Goal: Task Accomplishment & Management: Use online tool/utility

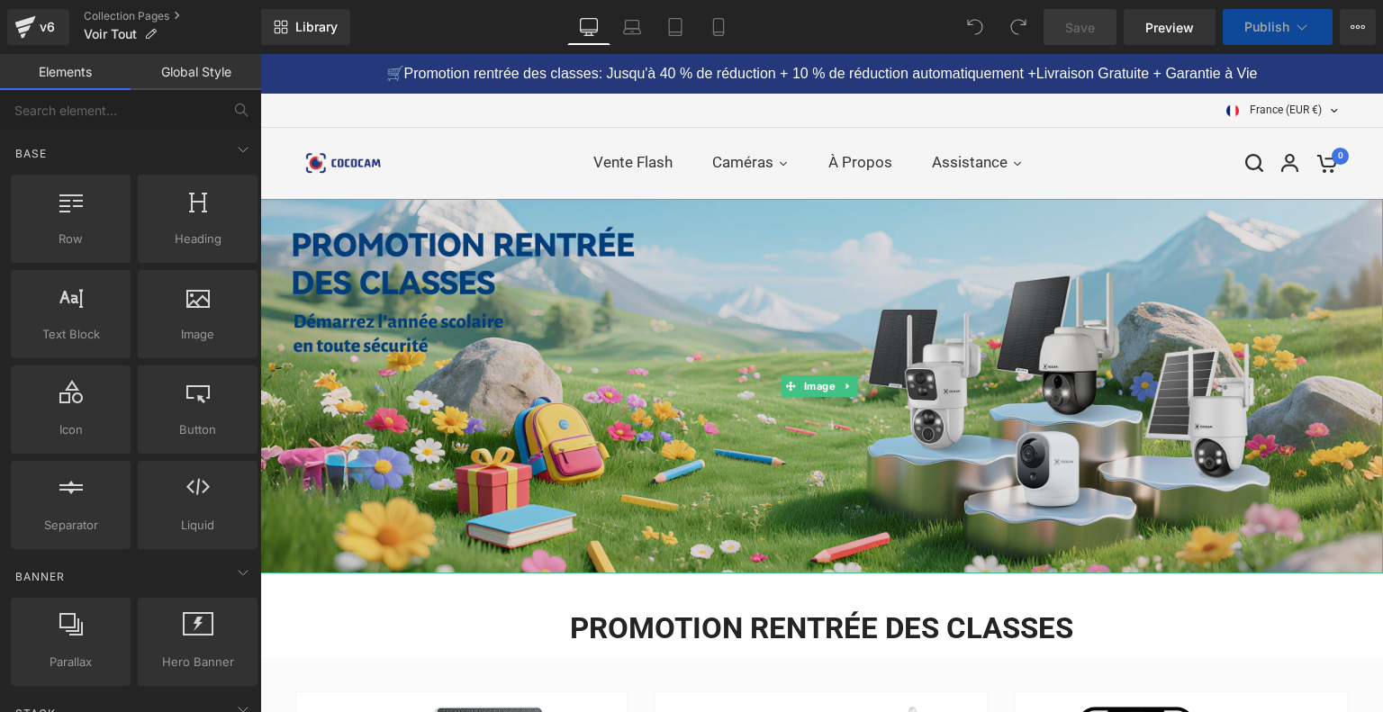
click at [676, 374] on img at bounding box center [821, 386] width 1123 height 375
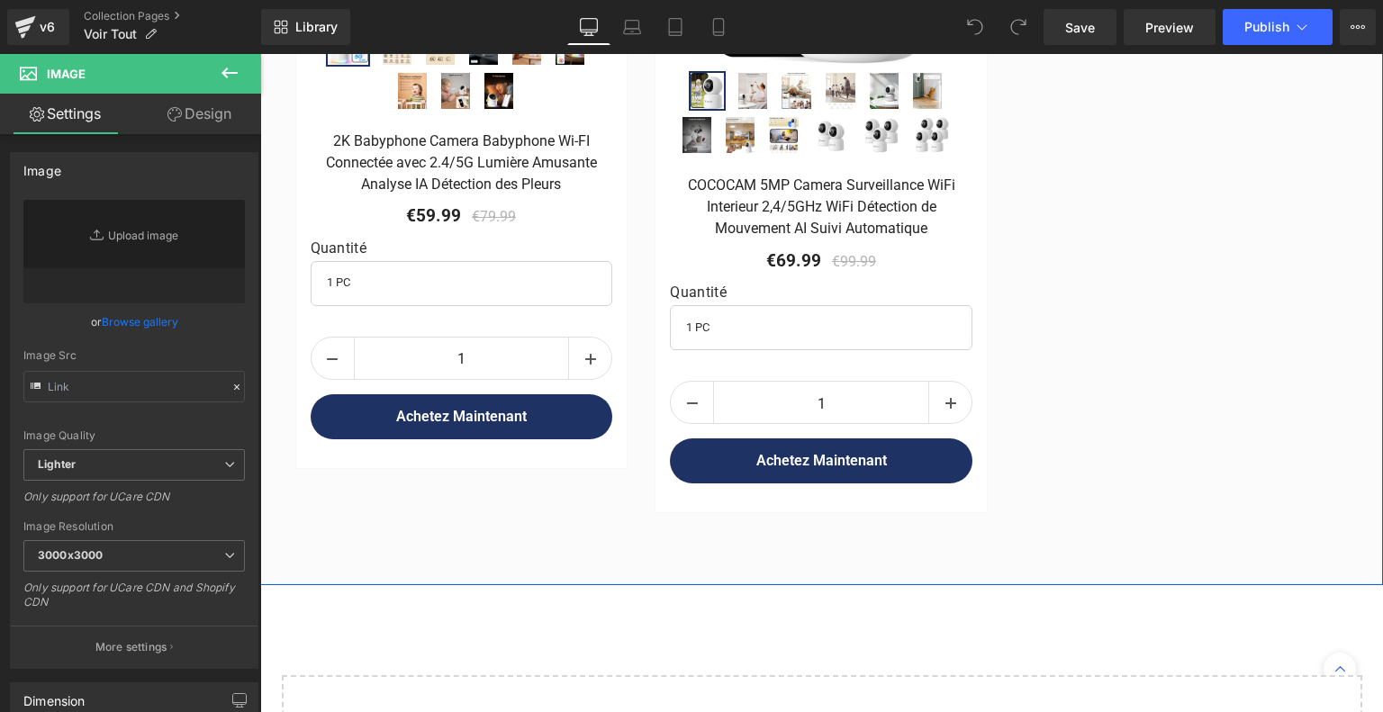
scroll to position [2792, 0]
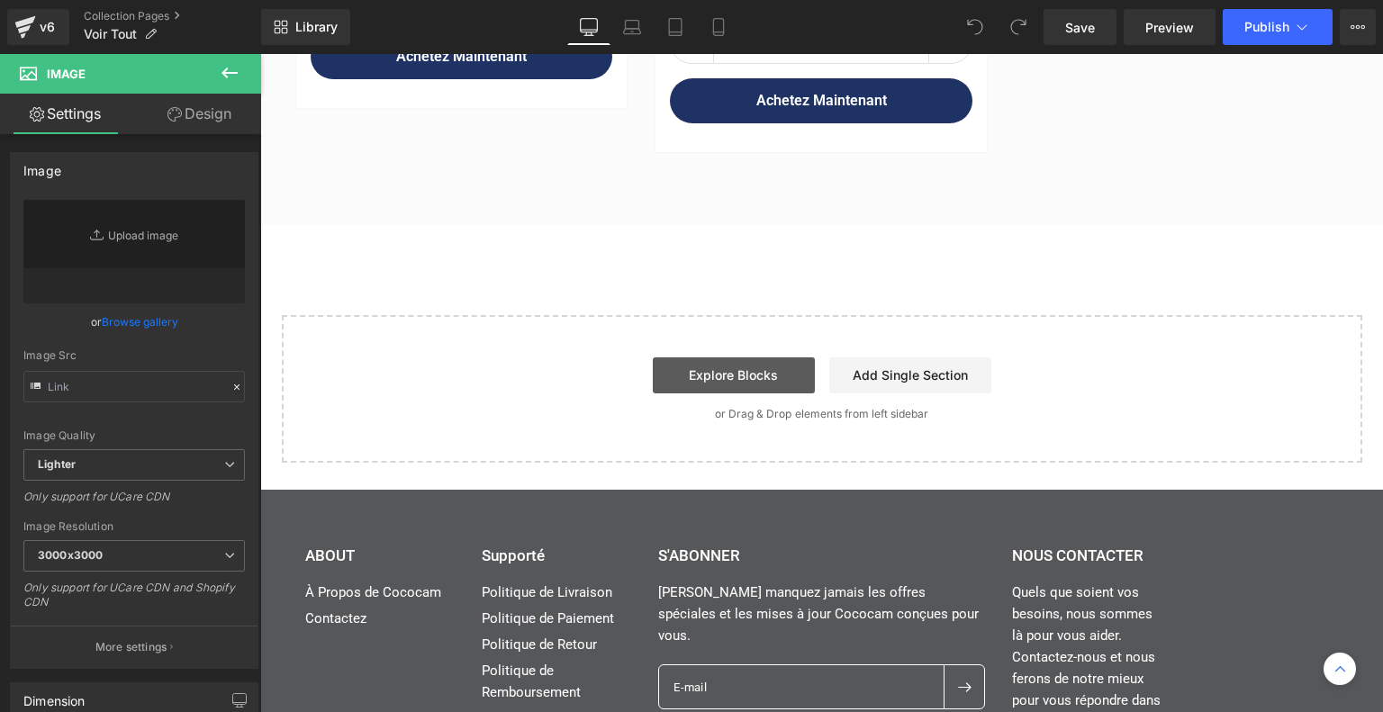
click at [713, 359] on link "Explore Blocks" at bounding box center [734, 376] width 162 height 36
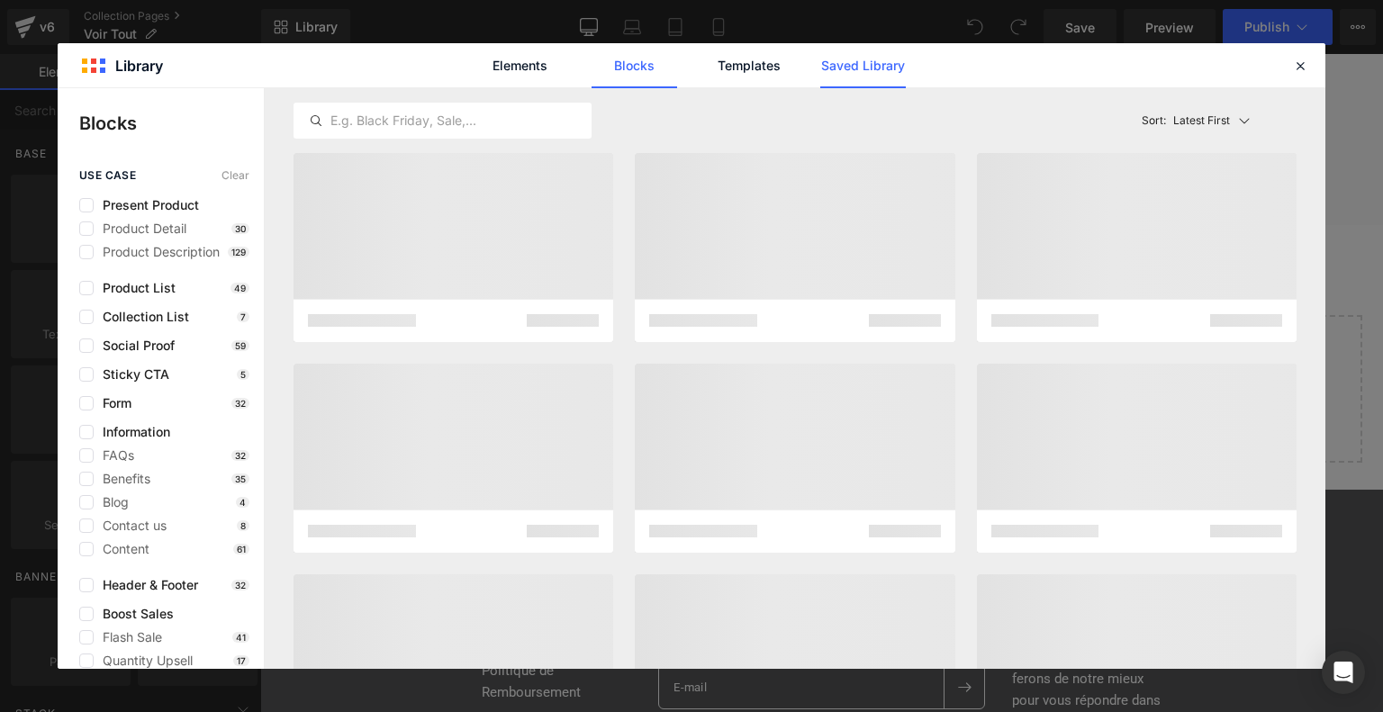
click at [889, 68] on link "Saved Library" at bounding box center [863, 65] width 86 height 45
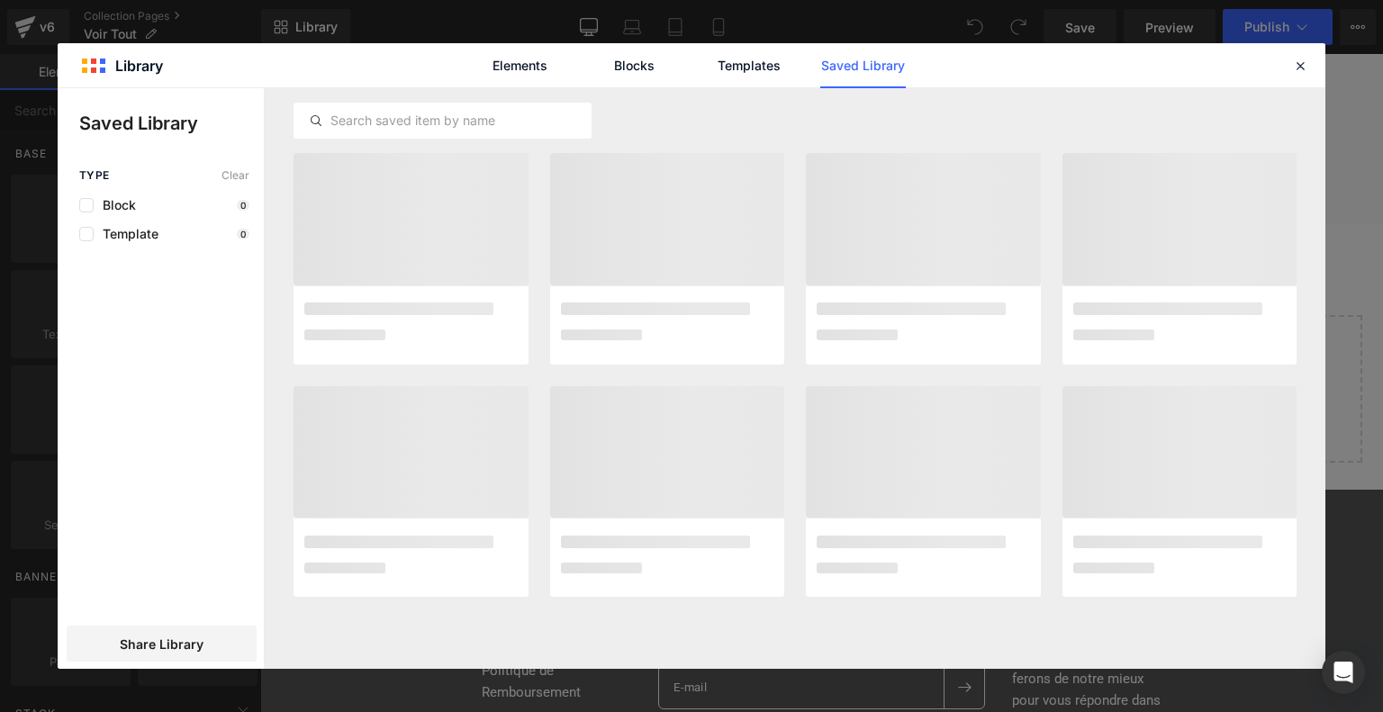
scroll to position [0, 0]
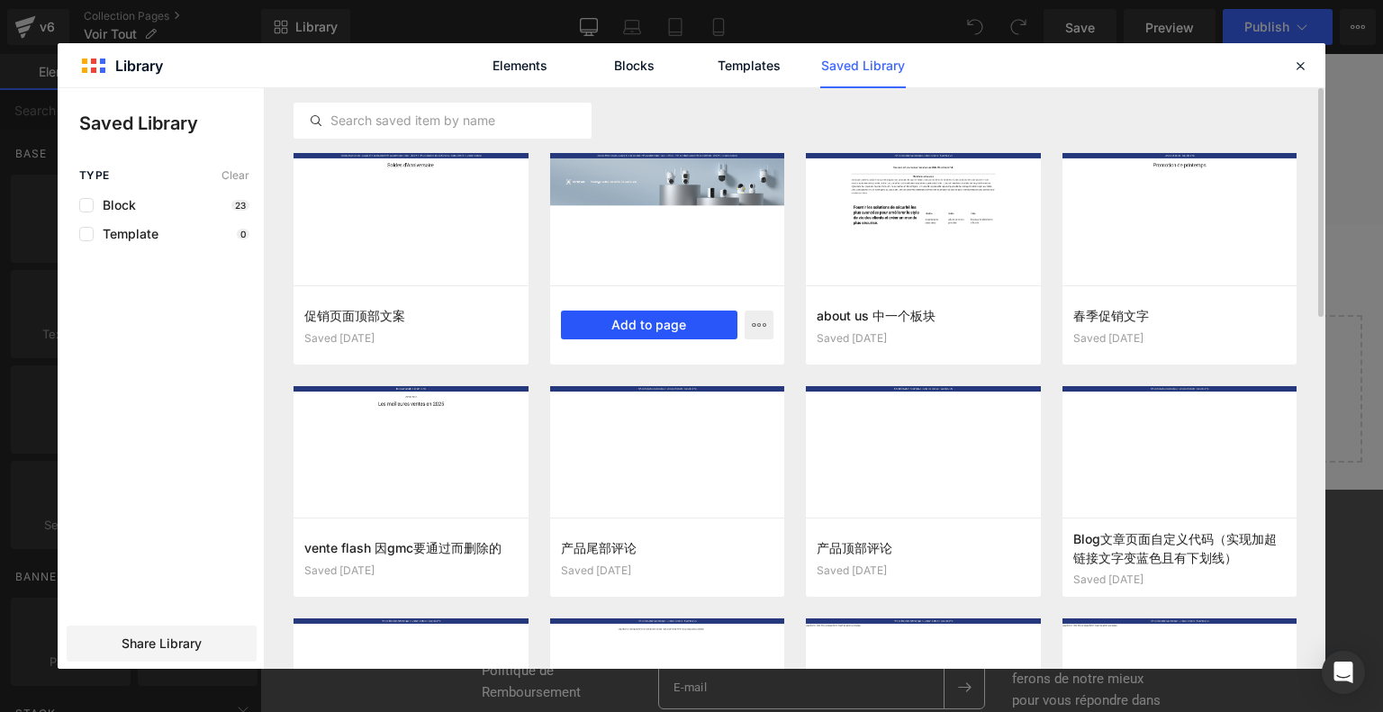
click at [657, 322] on button "Add to page" at bounding box center [649, 325] width 177 height 29
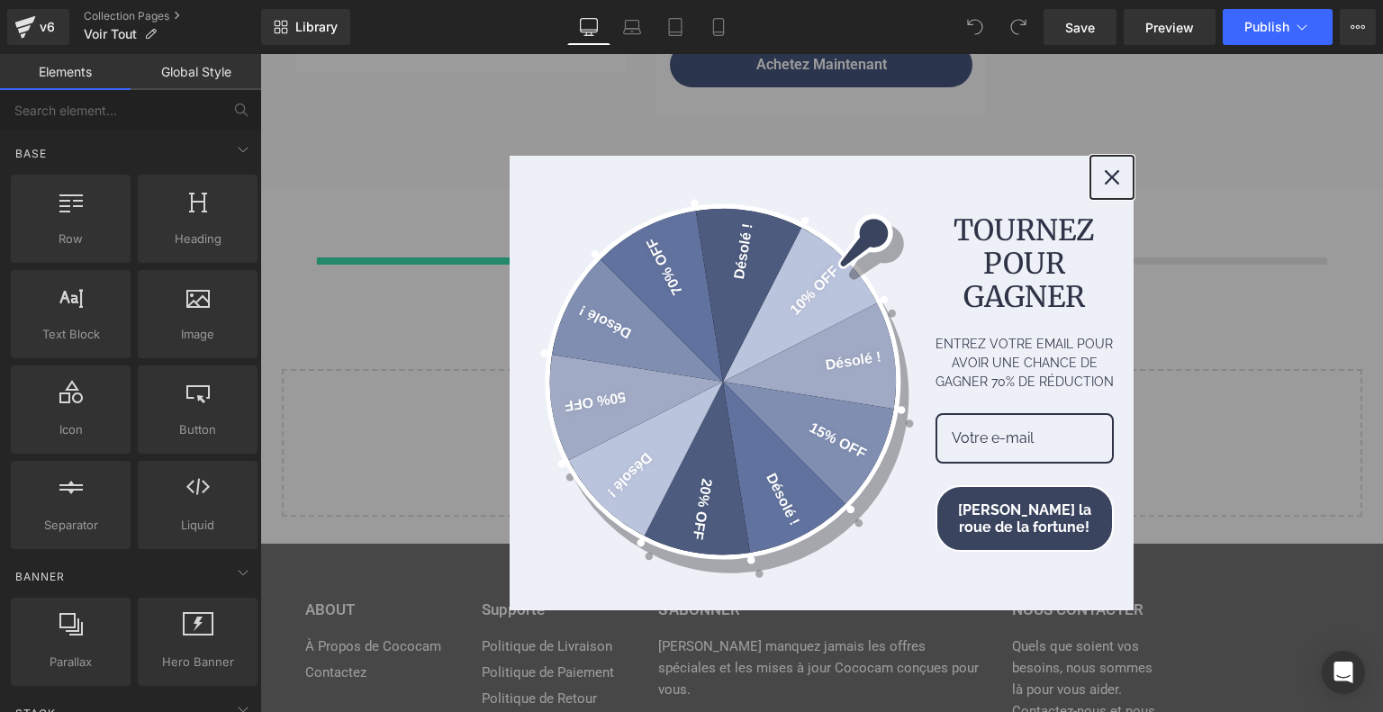
scroll to position [2851, 0]
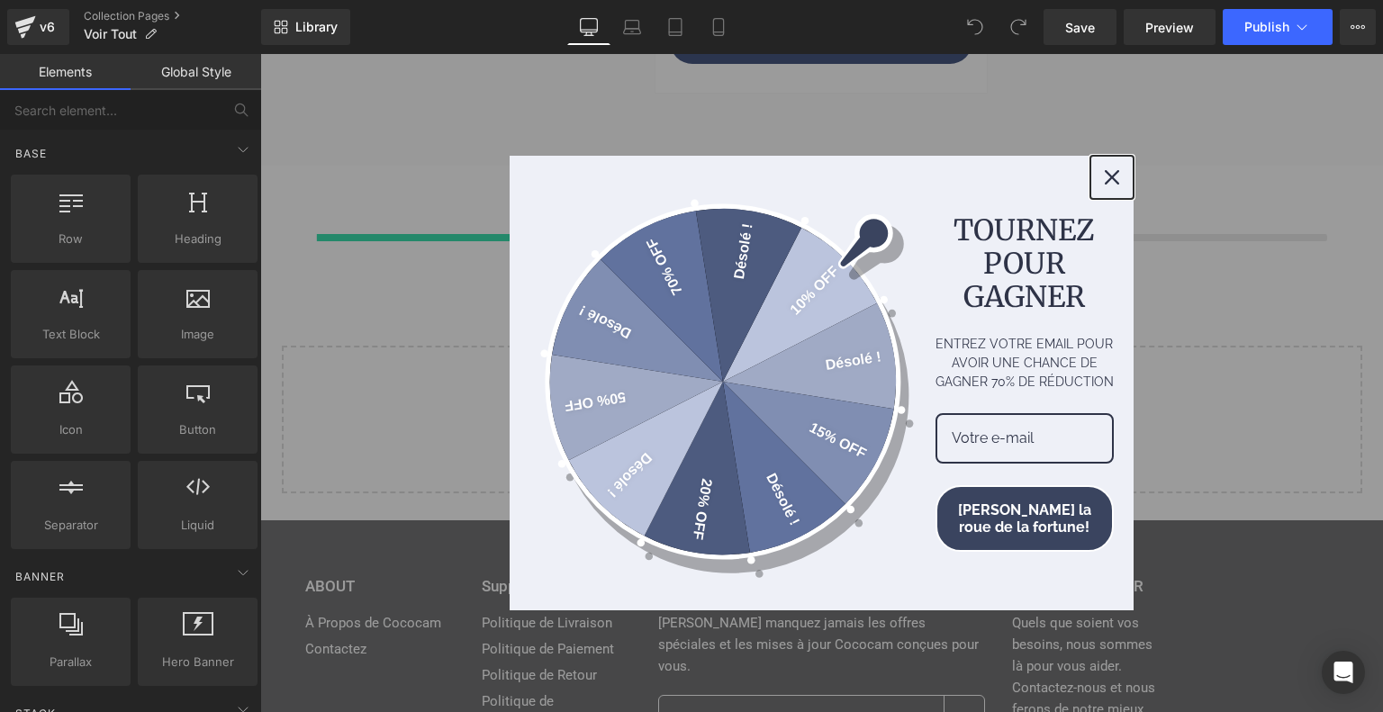
click at [1110, 181] on icon "close icon" at bounding box center [1112, 177] width 14 height 14
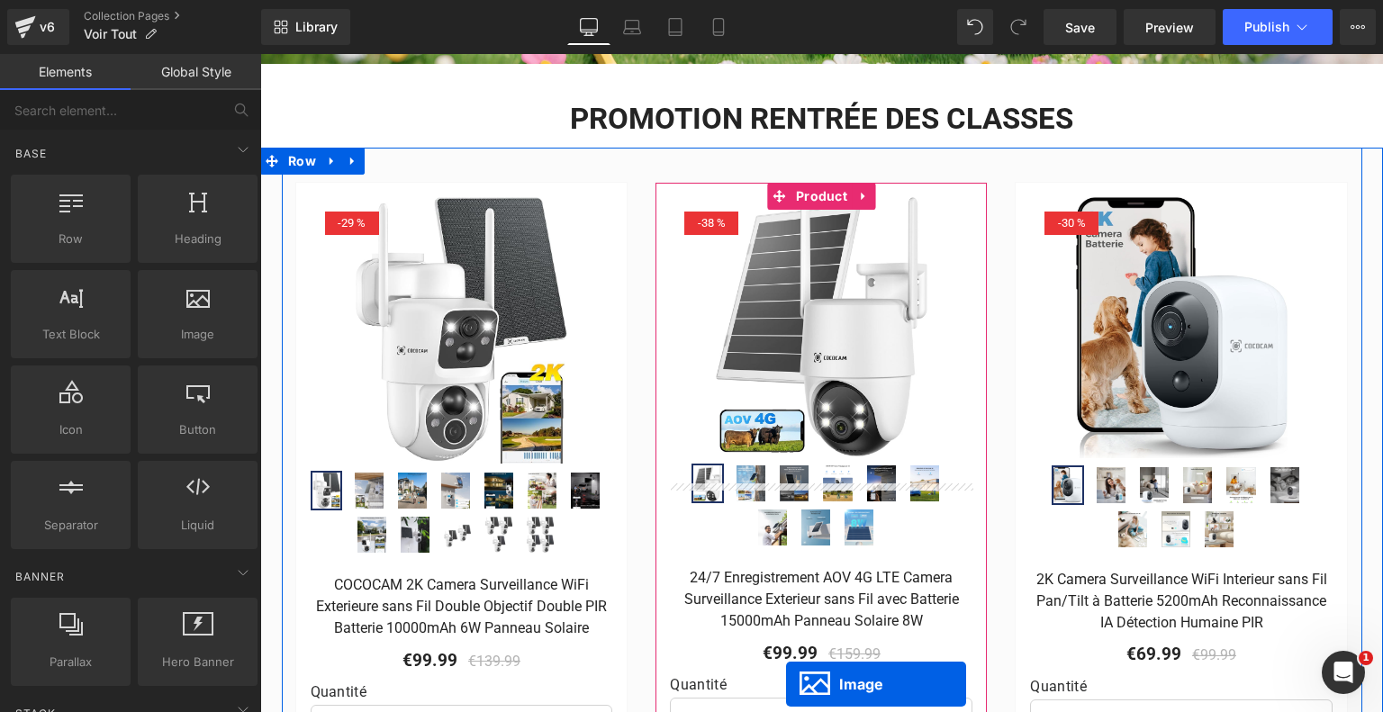
scroll to position [59, 0]
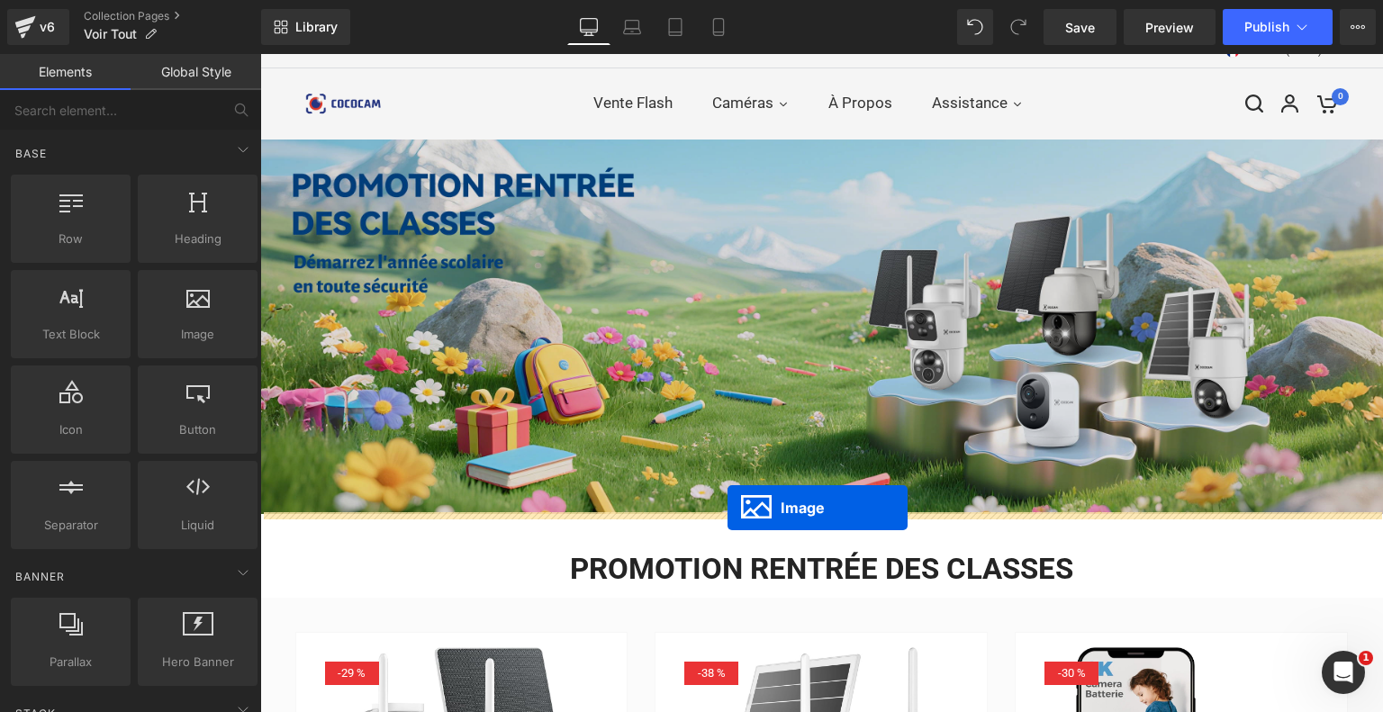
drag, startPoint x: 784, startPoint y: 525, endPoint x: 728, endPoint y: 507, distance: 59.5
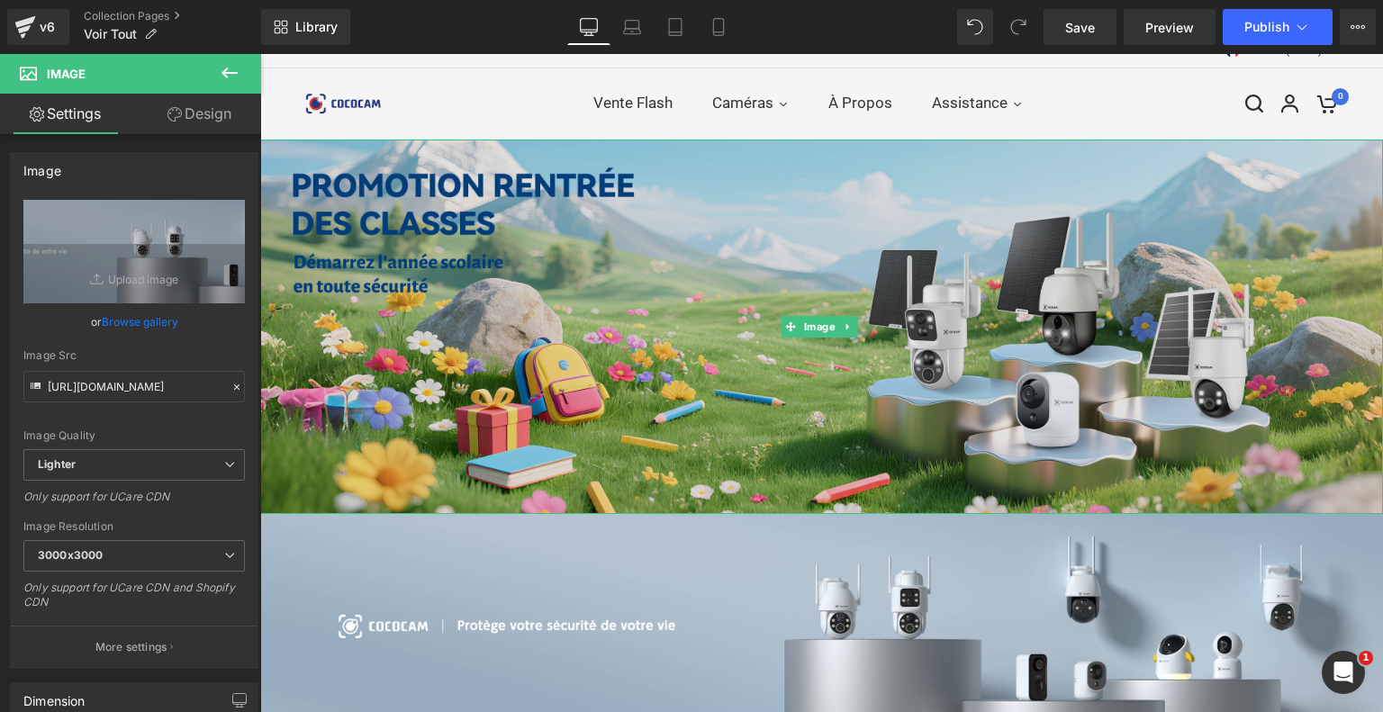
click at [634, 273] on img at bounding box center [821, 327] width 1123 height 375
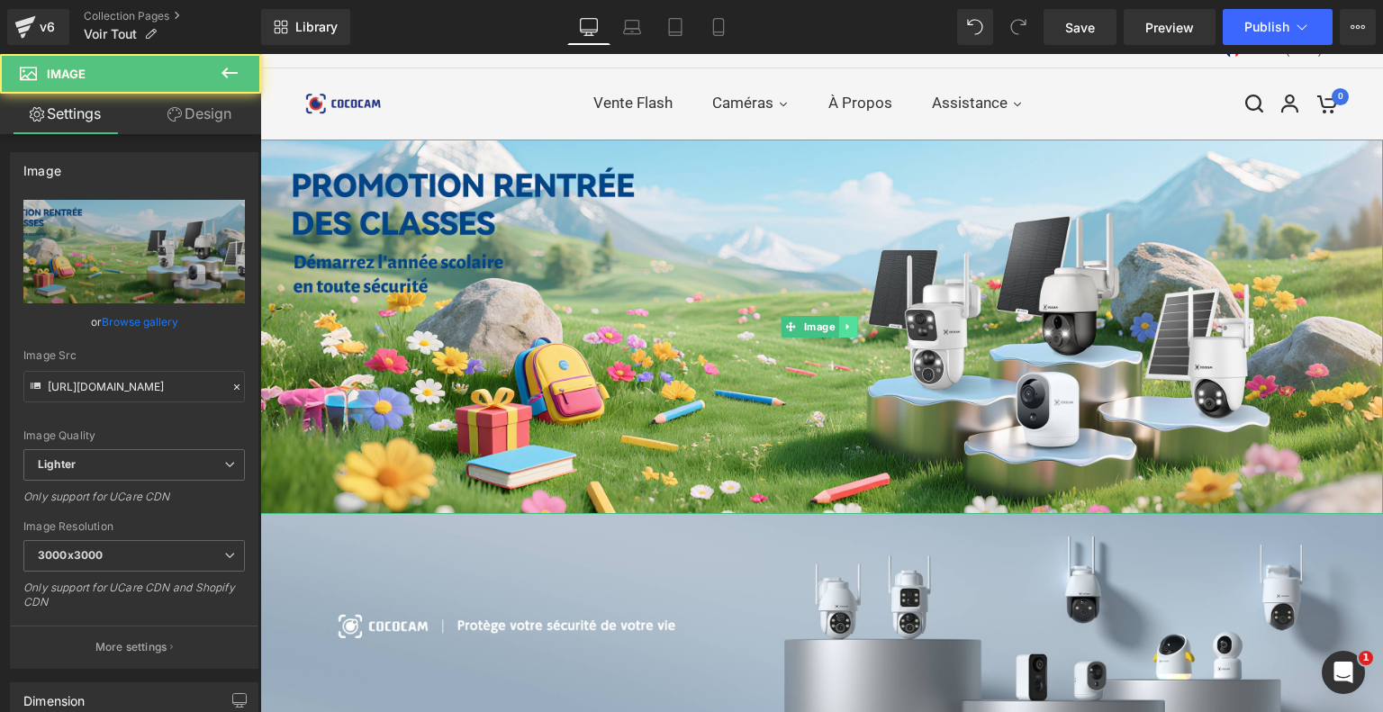
click at [847, 323] on icon at bounding box center [847, 326] width 3 height 6
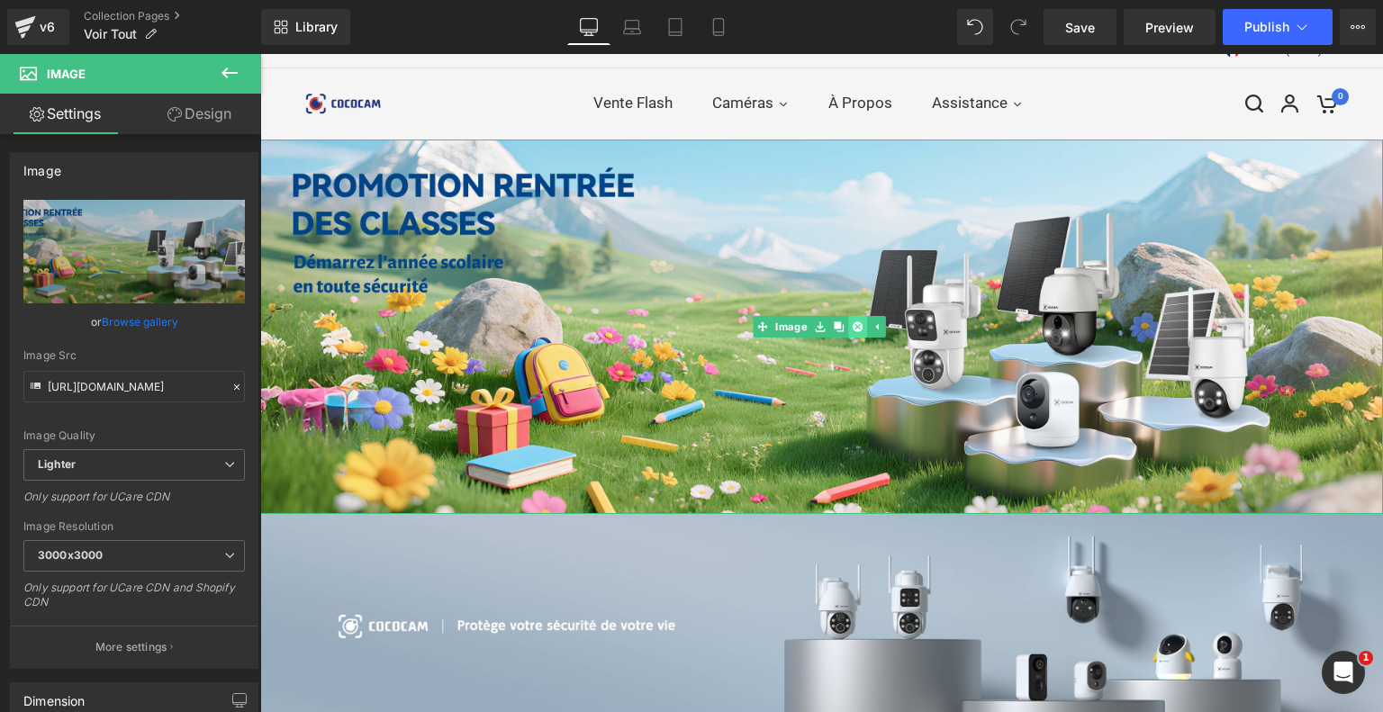
click at [857, 326] on icon at bounding box center [858, 327] width 10 height 10
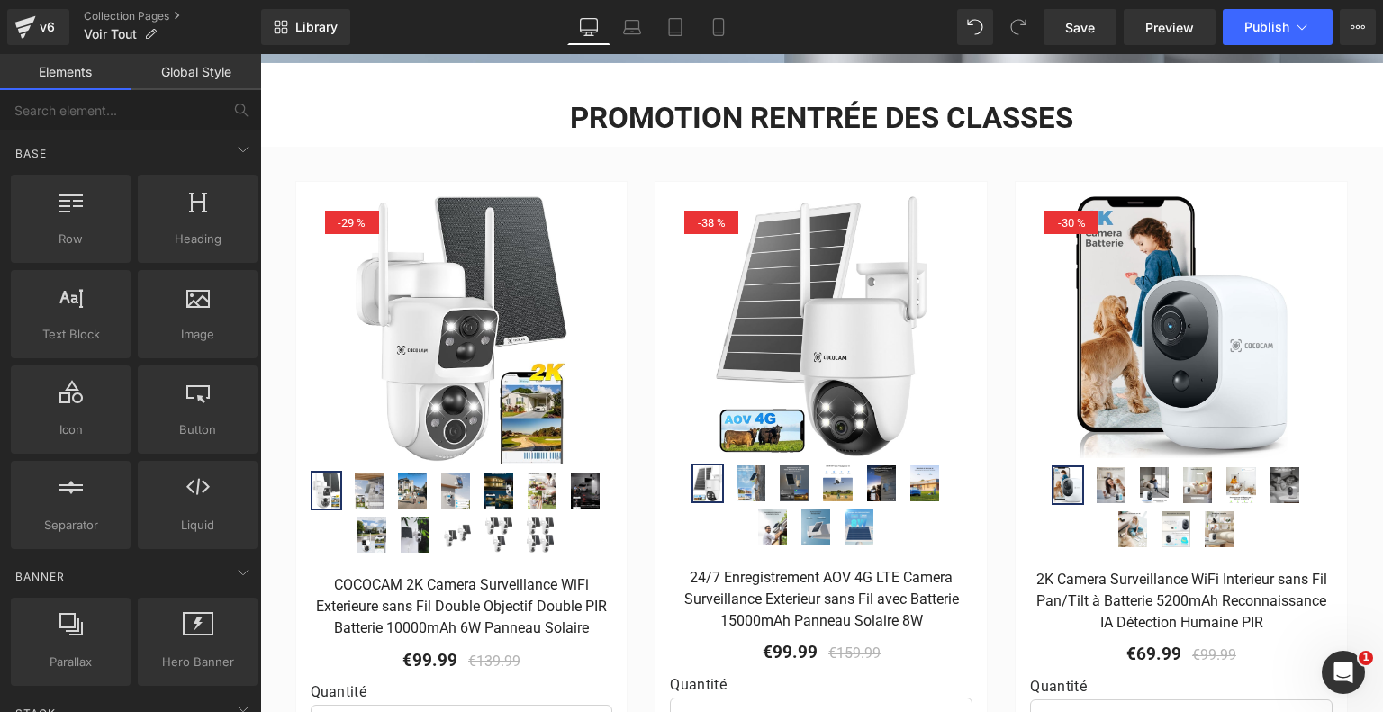
scroll to position [0, 0]
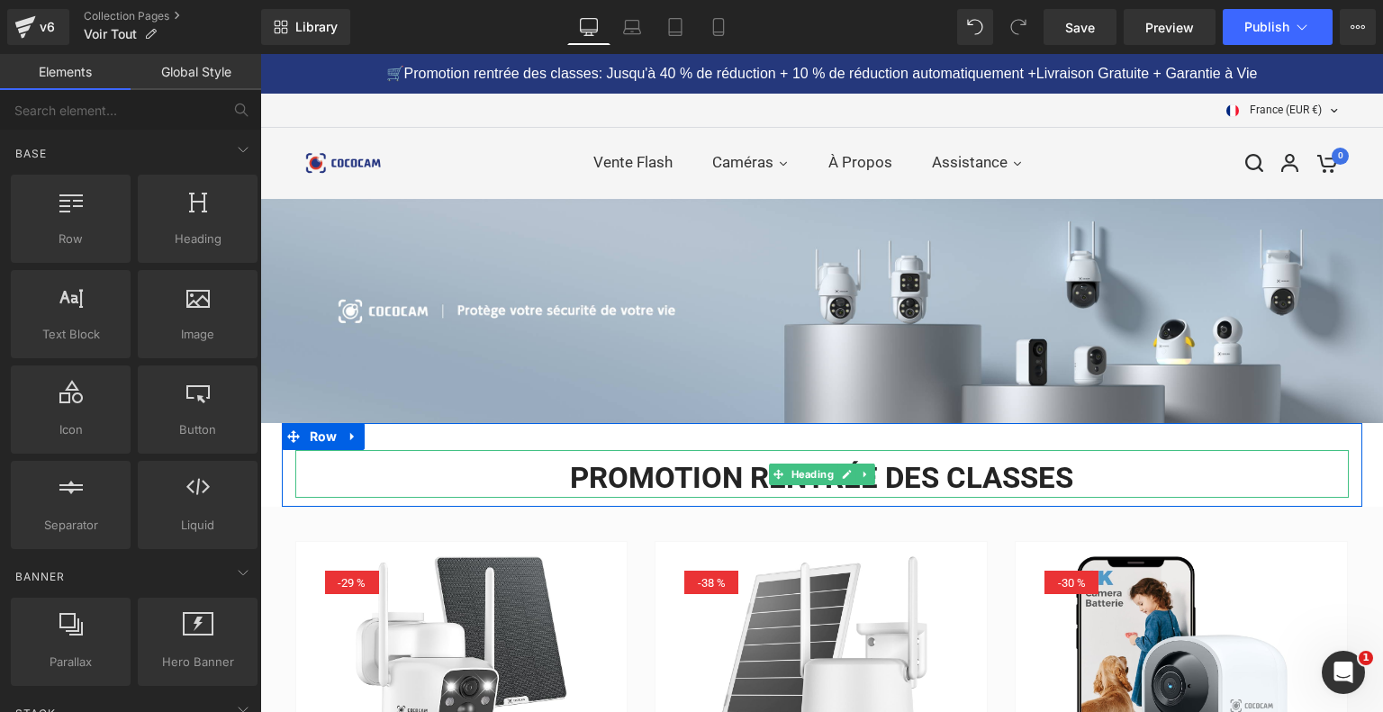
click at [696, 482] on h2 "PROMOTION RENTRÉE DES CLASSES" at bounding box center [822, 478] width 1054 height 39
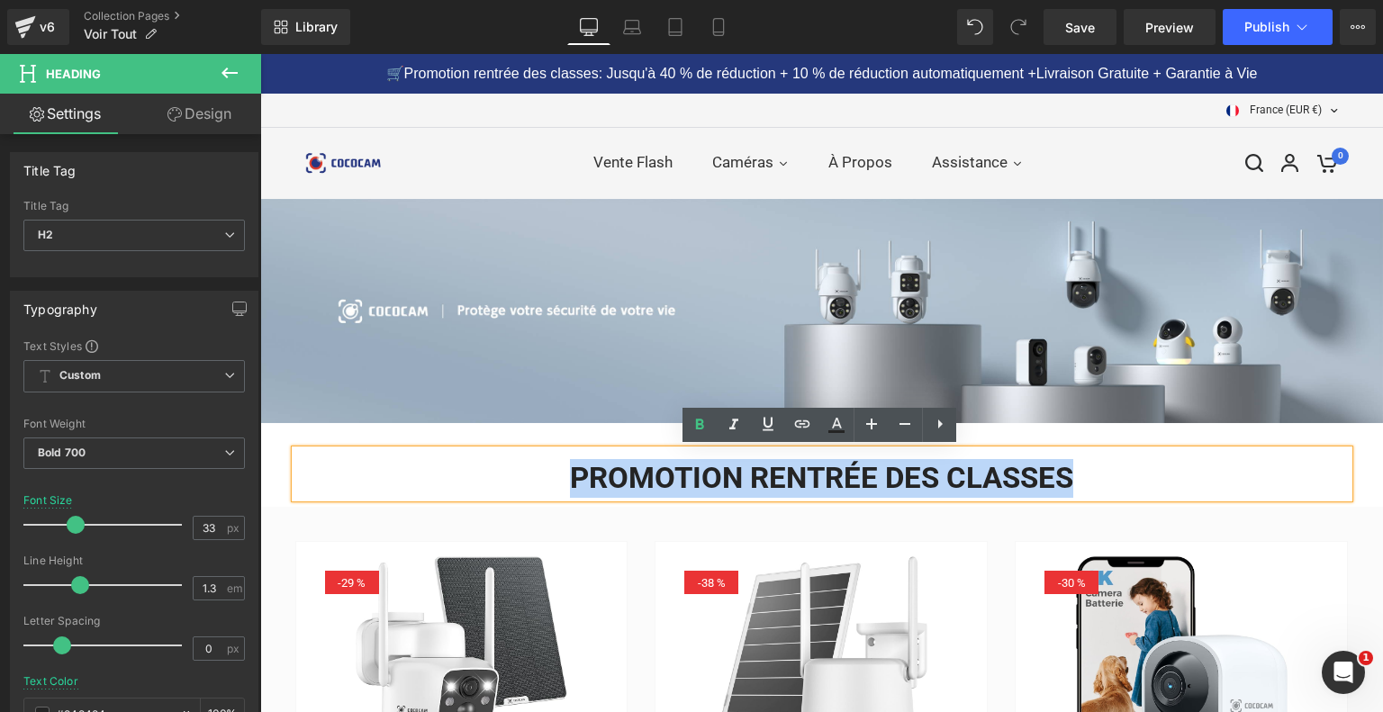
drag, startPoint x: 570, startPoint y: 482, endPoint x: 1116, endPoint y: 483, distance: 545.8
click at [1116, 483] on h2 "PROMOTION RENTRÉE DES CLASSES" at bounding box center [822, 478] width 1054 height 39
paste div
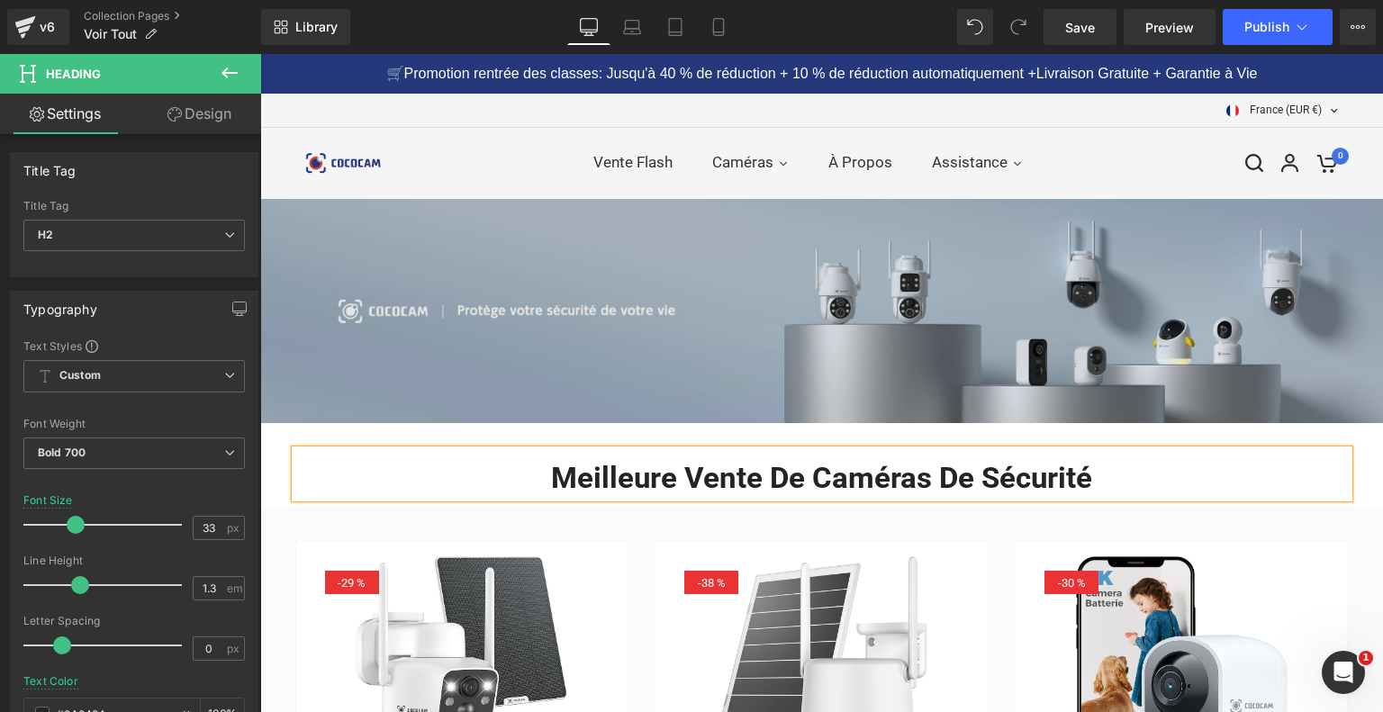
click at [847, 313] on icon at bounding box center [847, 311] width 3 height 6
click at [1086, 338] on img at bounding box center [821, 311] width 1123 height 224
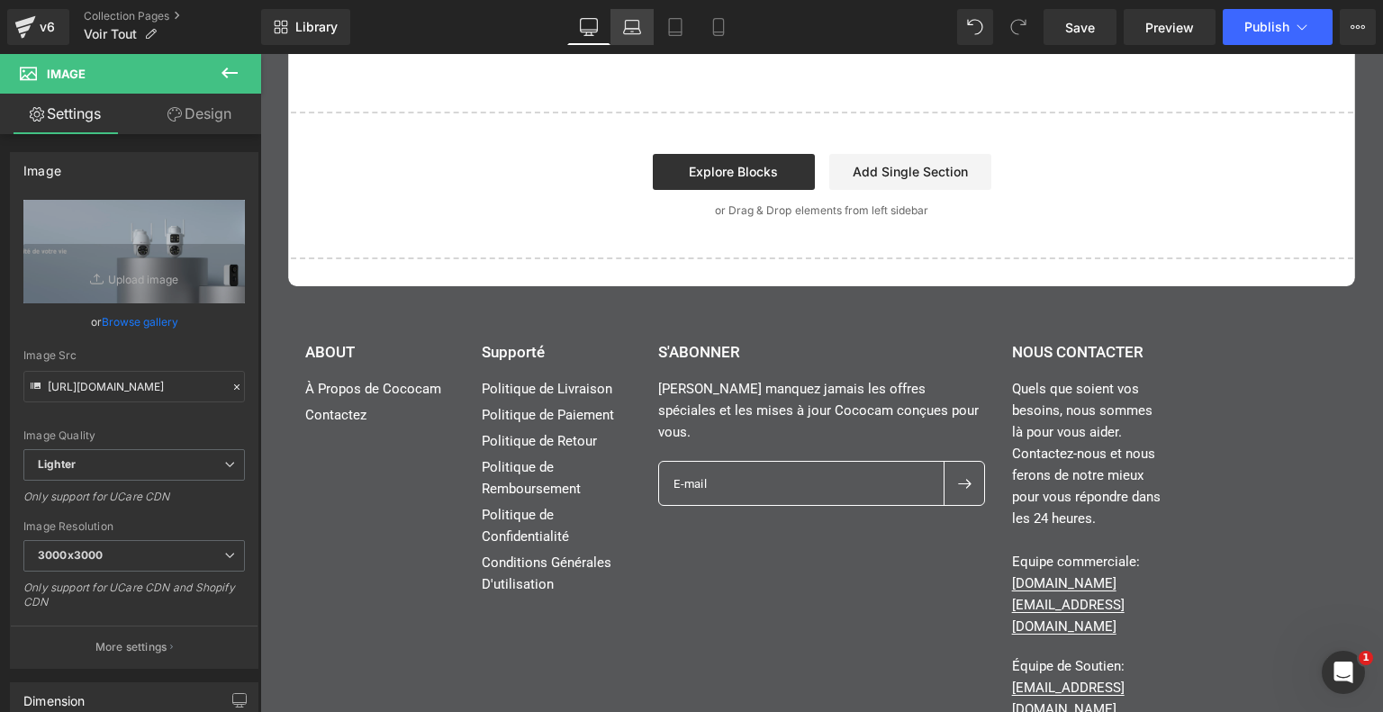
click at [639, 31] on icon at bounding box center [632, 27] width 18 height 18
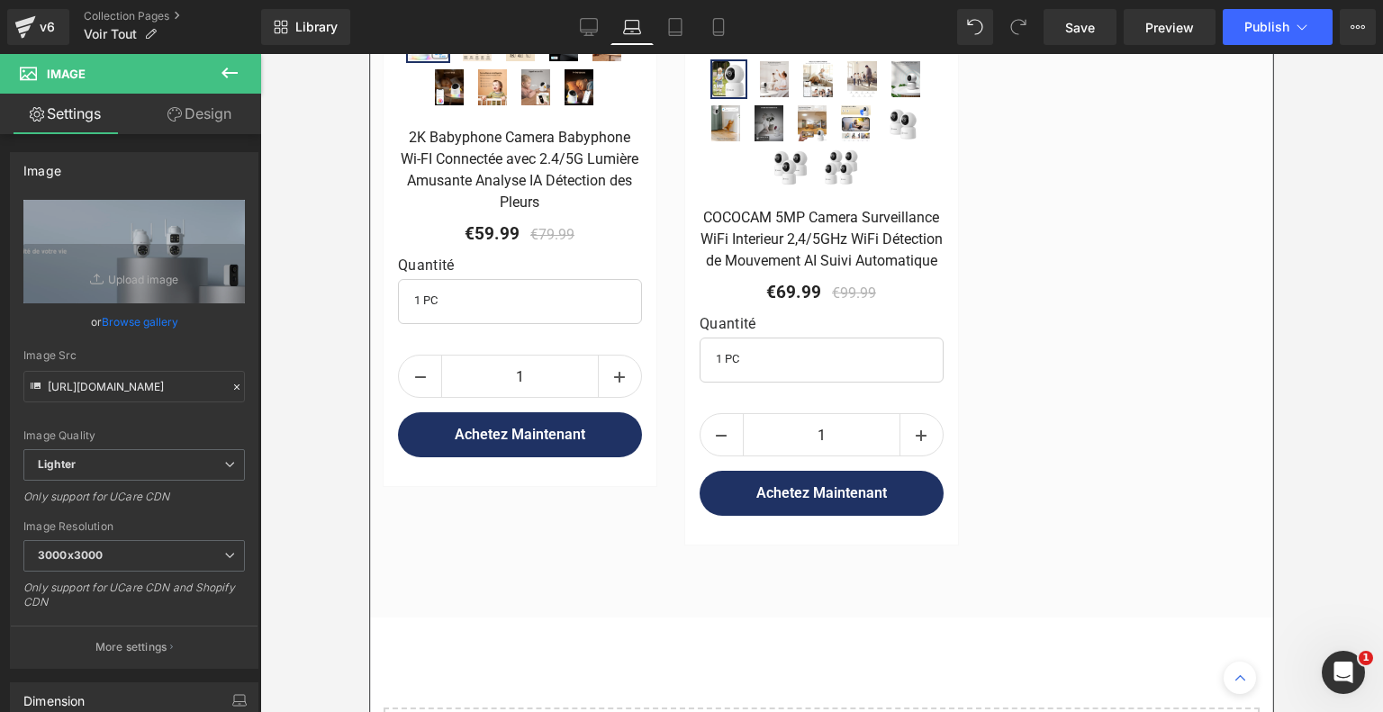
scroll to position [2522, 0]
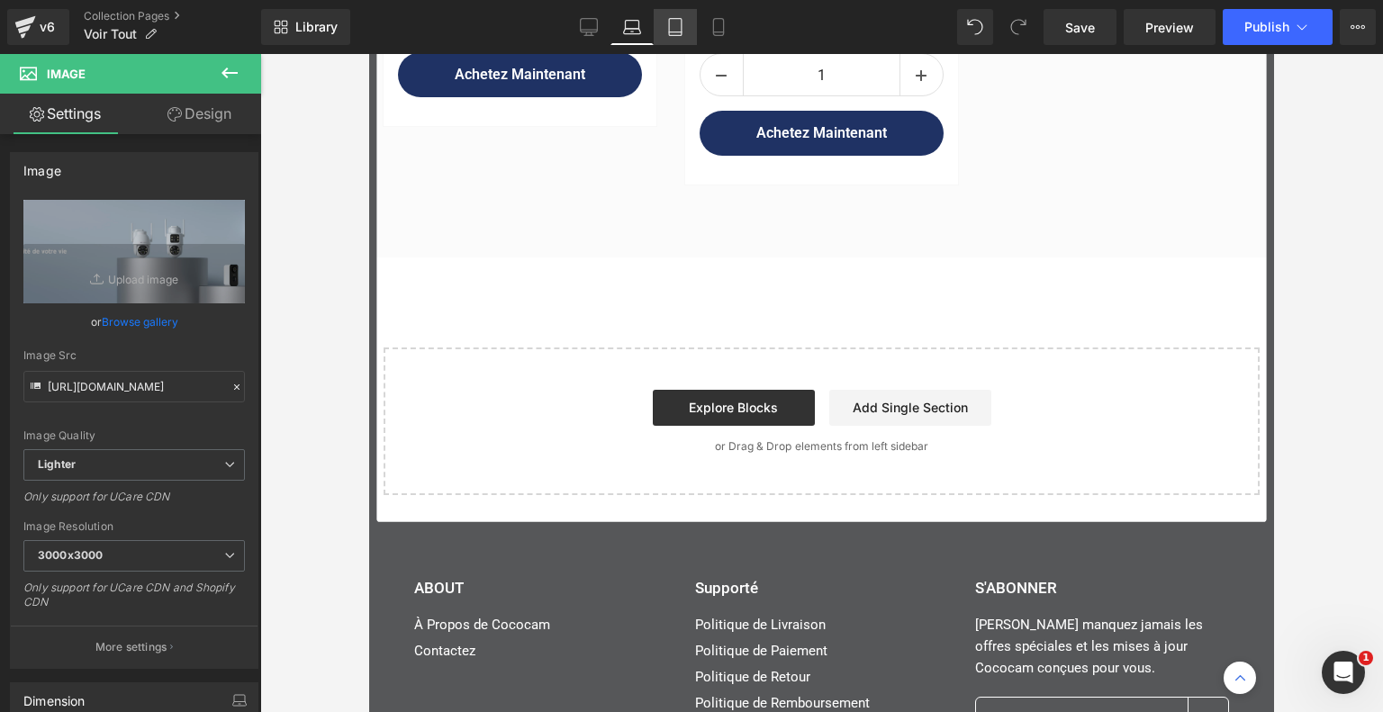
click at [685, 27] on link "Tablet" at bounding box center [675, 27] width 43 height 36
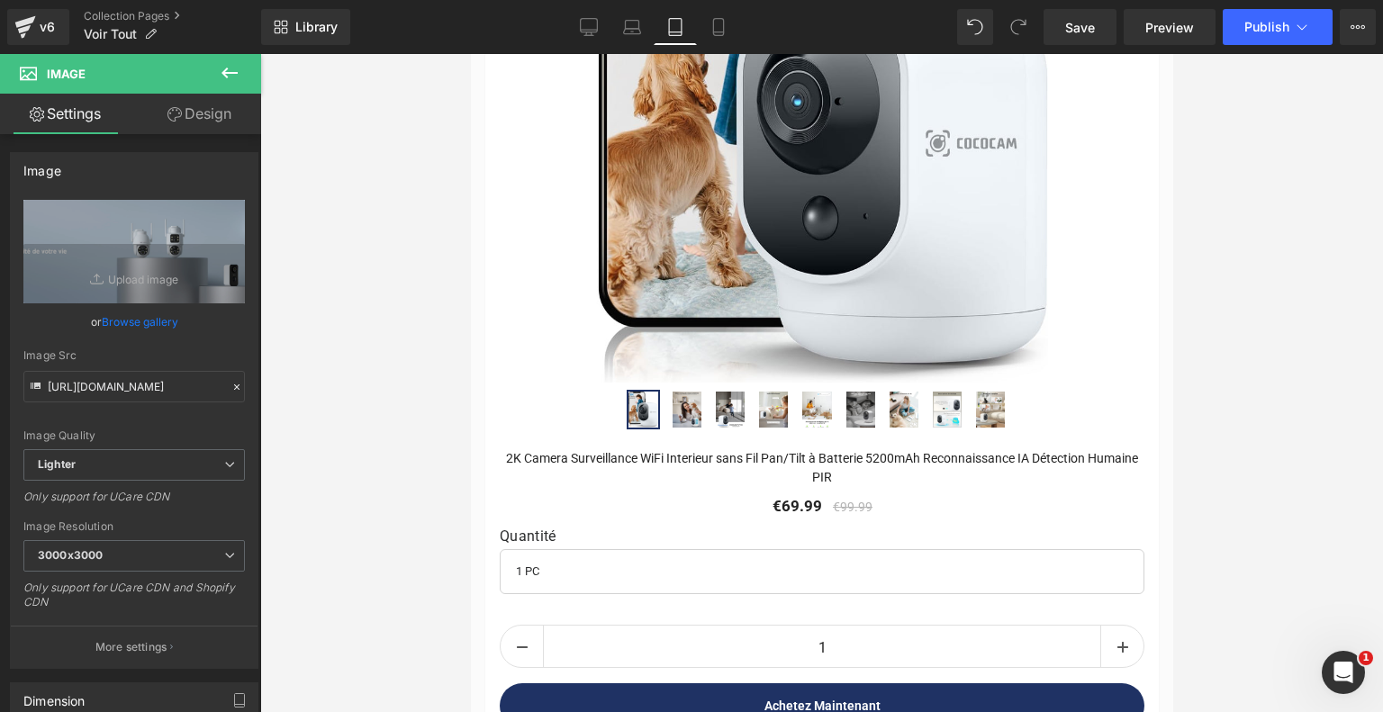
scroll to position [2612, 0]
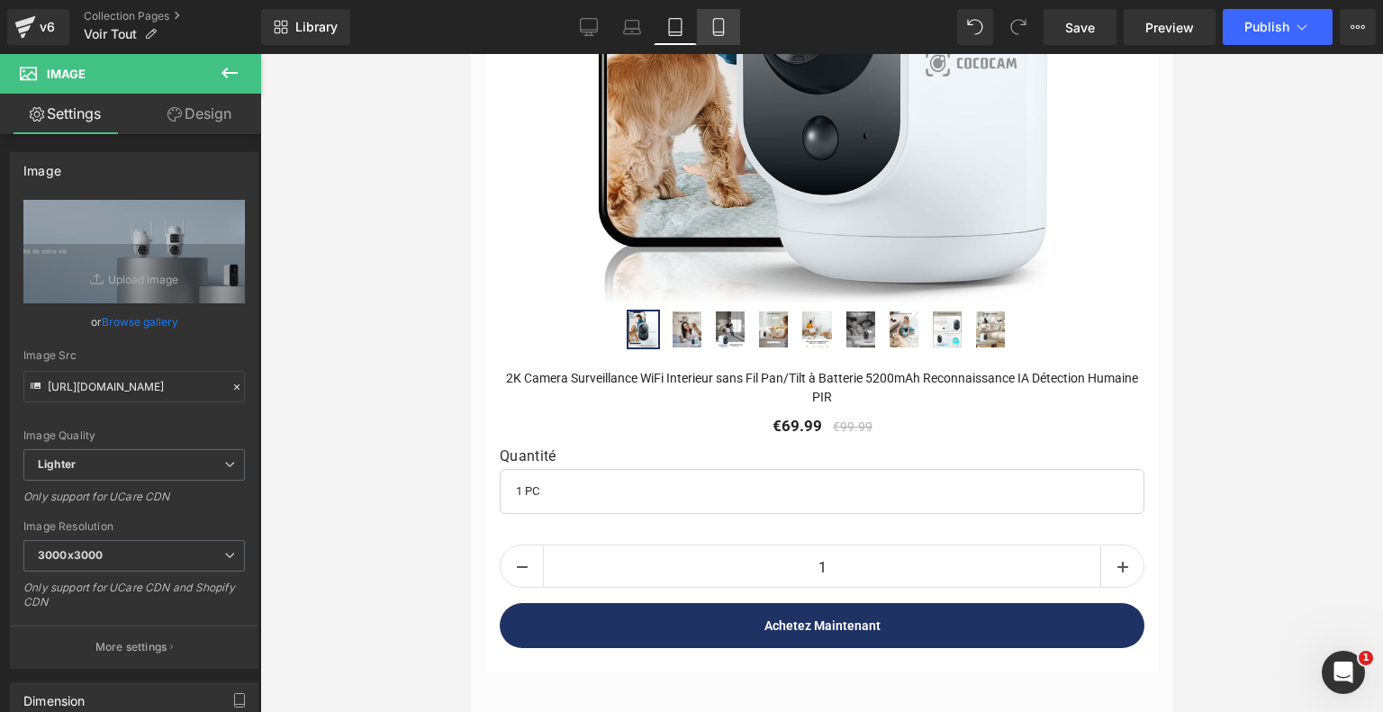
click at [722, 11] on link "Mobile" at bounding box center [718, 27] width 43 height 36
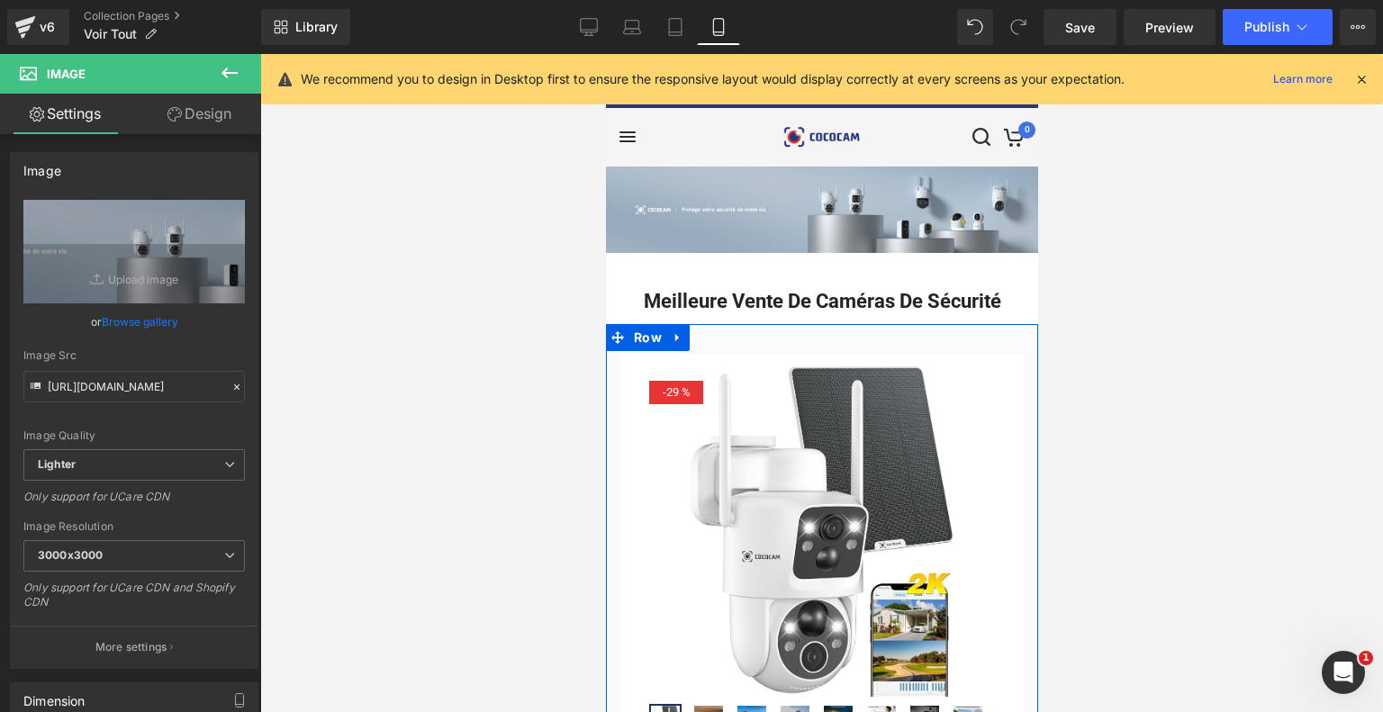
scroll to position [0, 0]
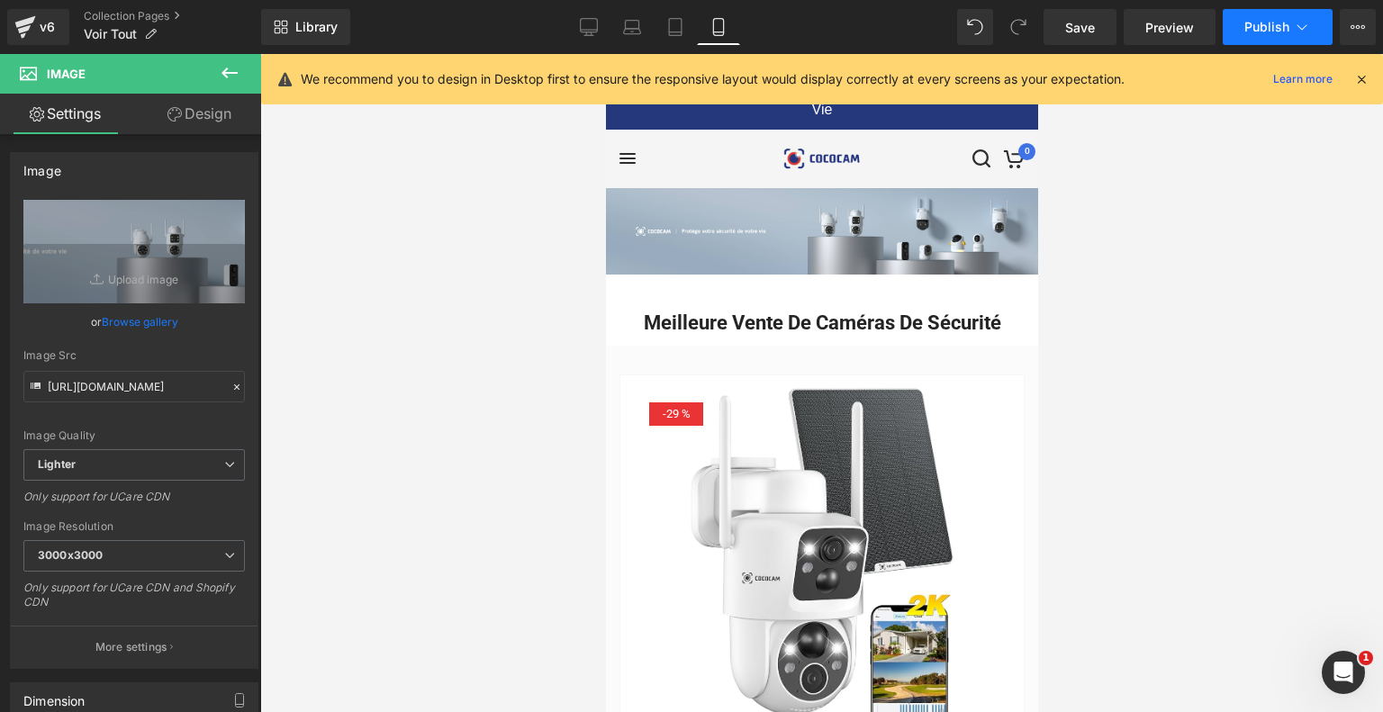
click at [1301, 27] on icon at bounding box center [1302, 27] width 18 height 18
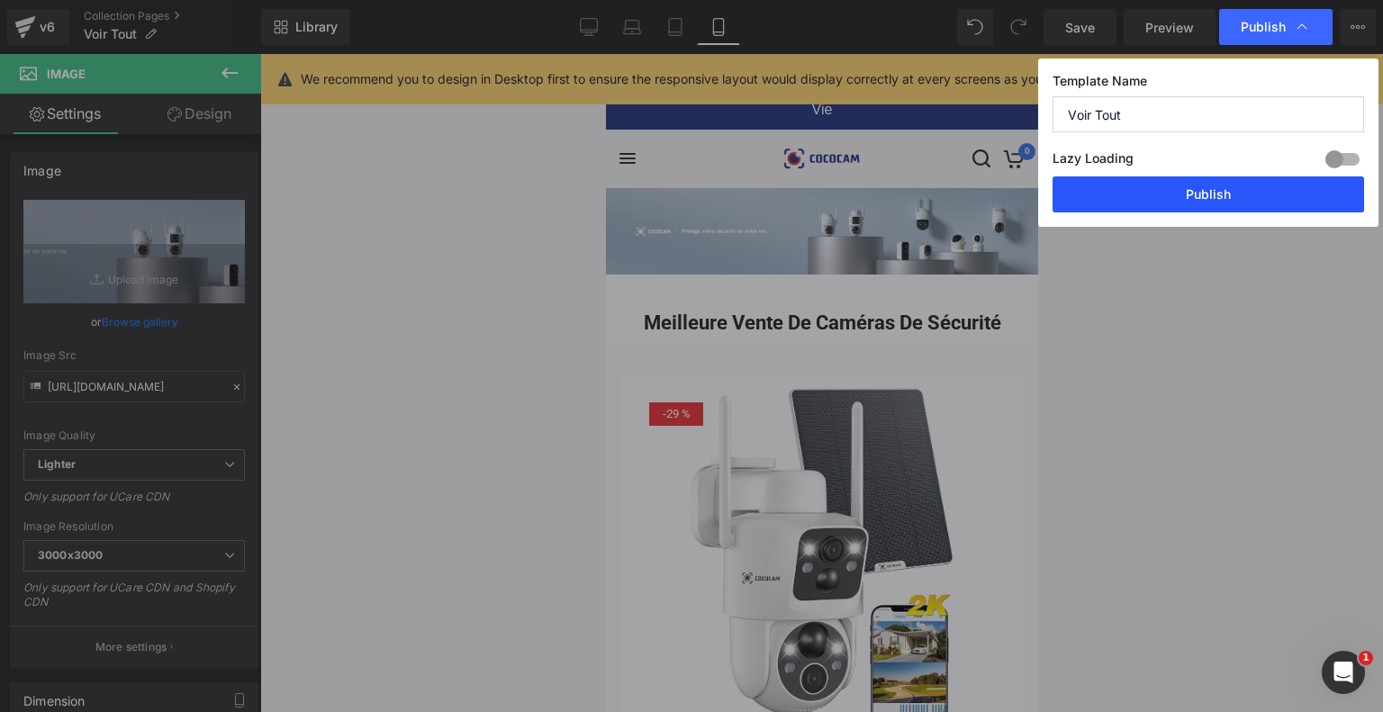
click at [1177, 194] on button "Publish" at bounding box center [1209, 195] width 312 height 36
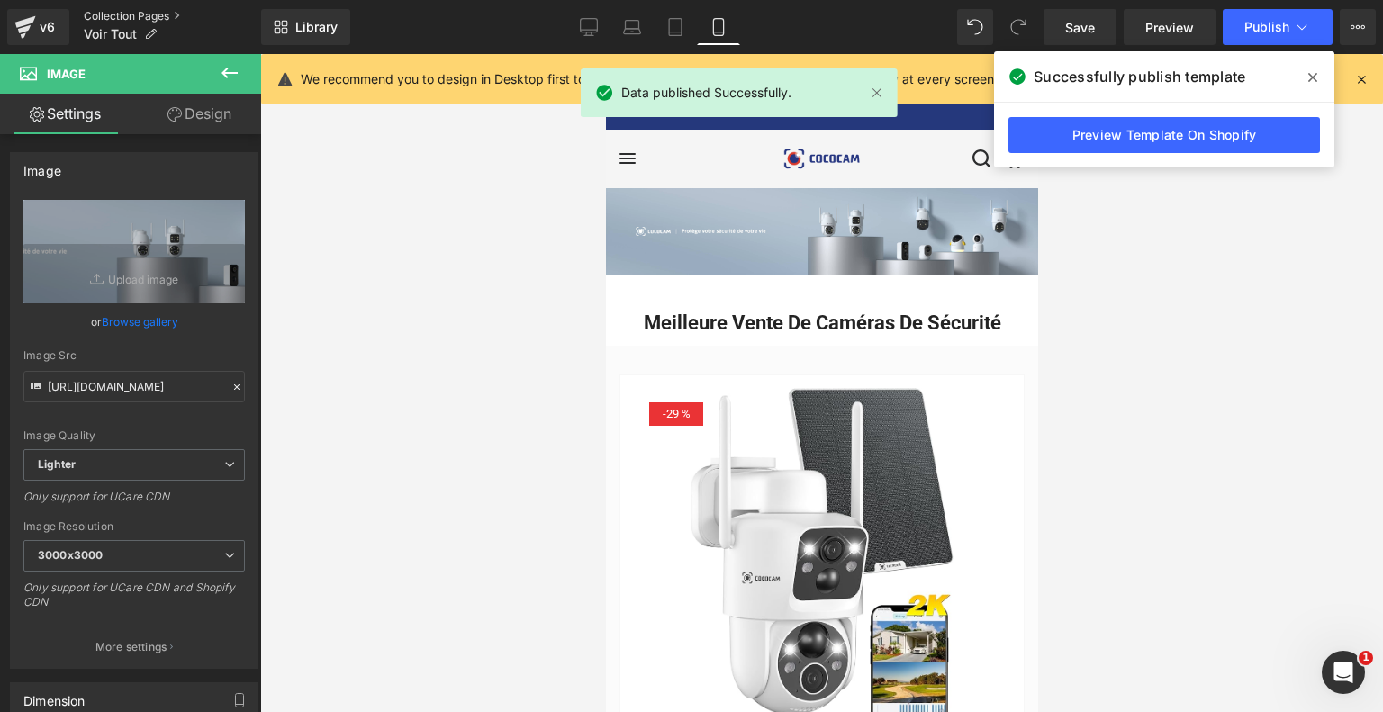
click at [98, 15] on link "Collection Pages" at bounding box center [172, 16] width 177 height 14
